Goal: Use online tool/utility: Utilize a website feature to perform a specific function

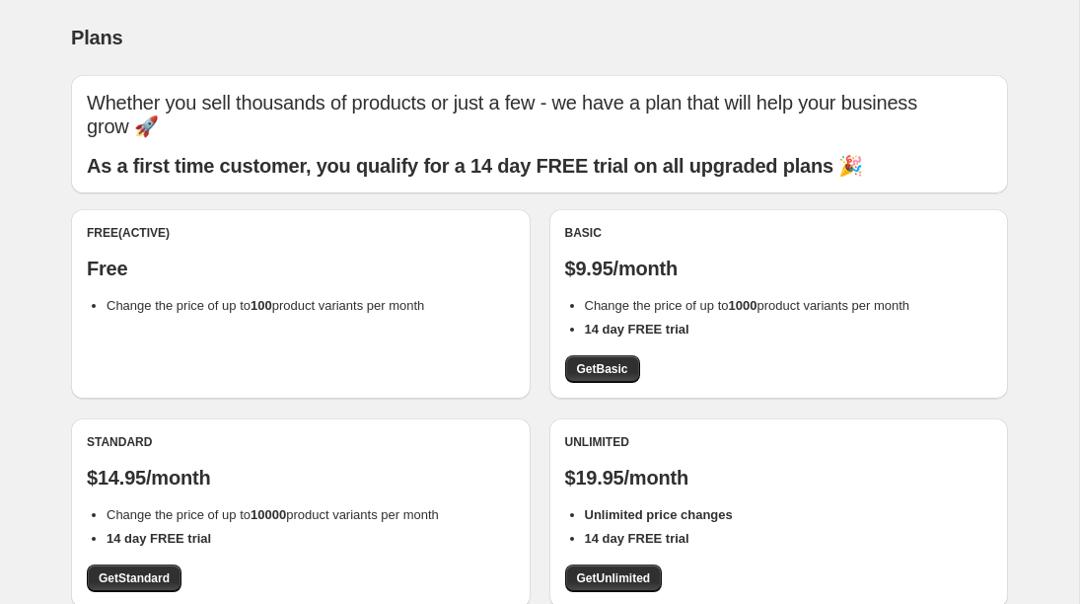
click at [265, 298] on b "100" at bounding box center [261, 305] width 22 height 15
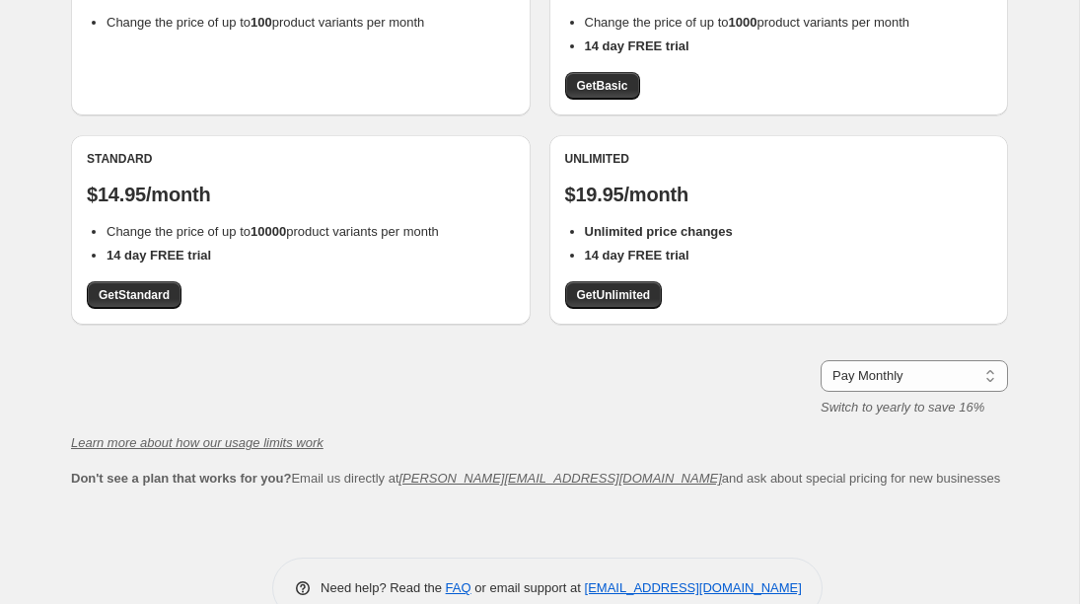
scroll to position [304, 0]
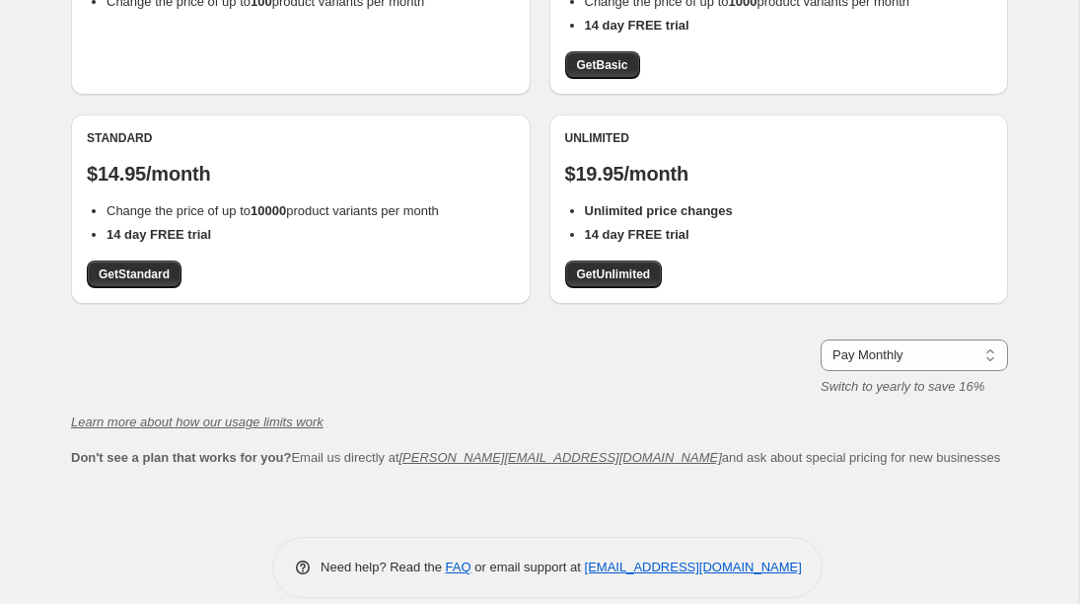
scroll to position [21, 0]
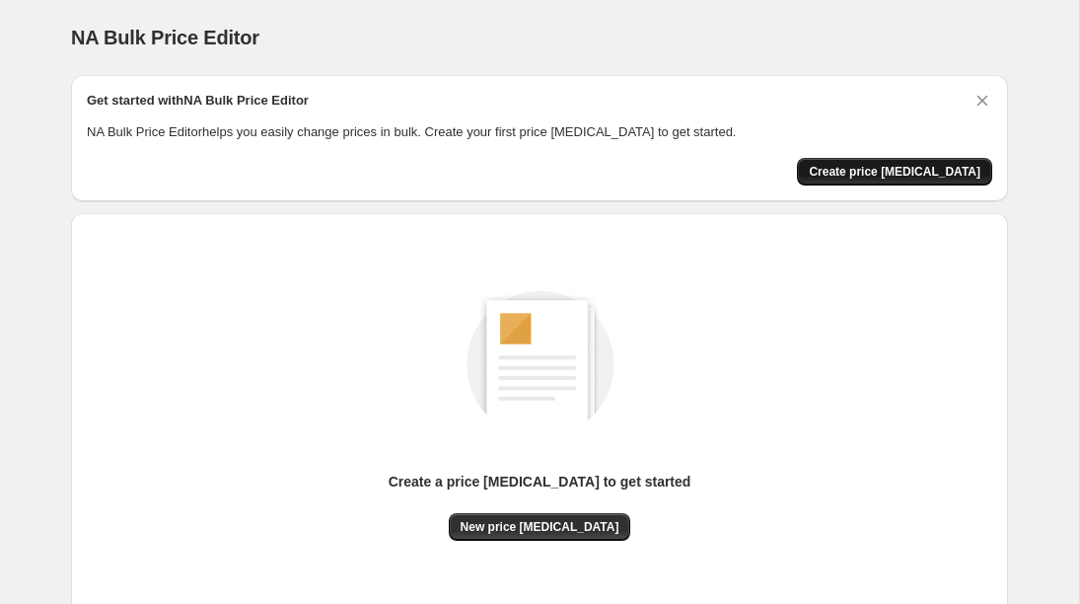
click at [922, 173] on span "Create price [MEDICAL_DATA]" at bounding box center [895, 172] width 172 height 16
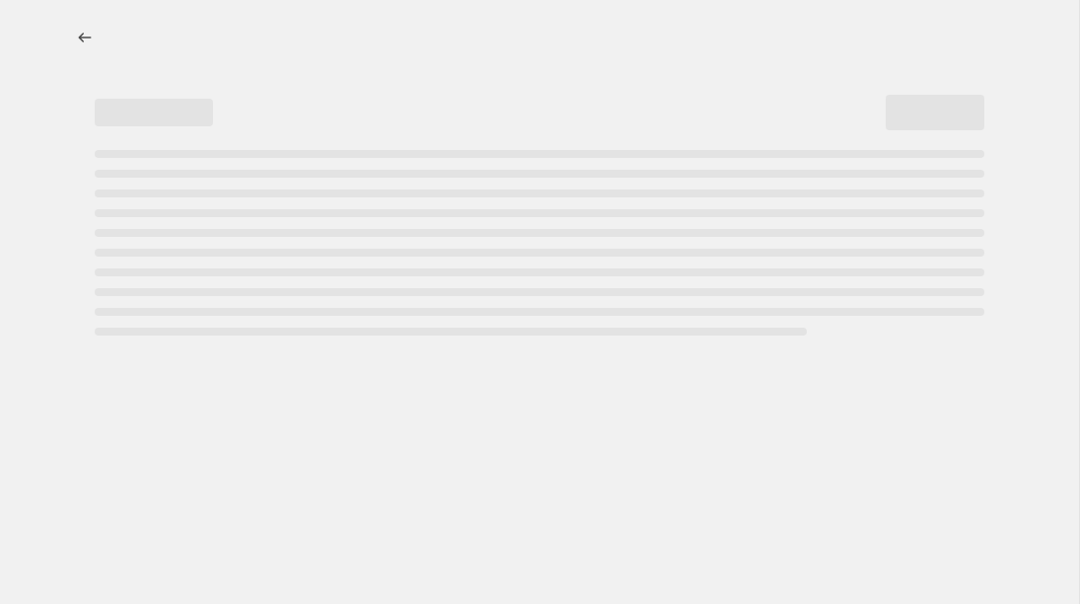
select select "percentage"
